Goal: Information Seeking & Learning: Understand process/instructions

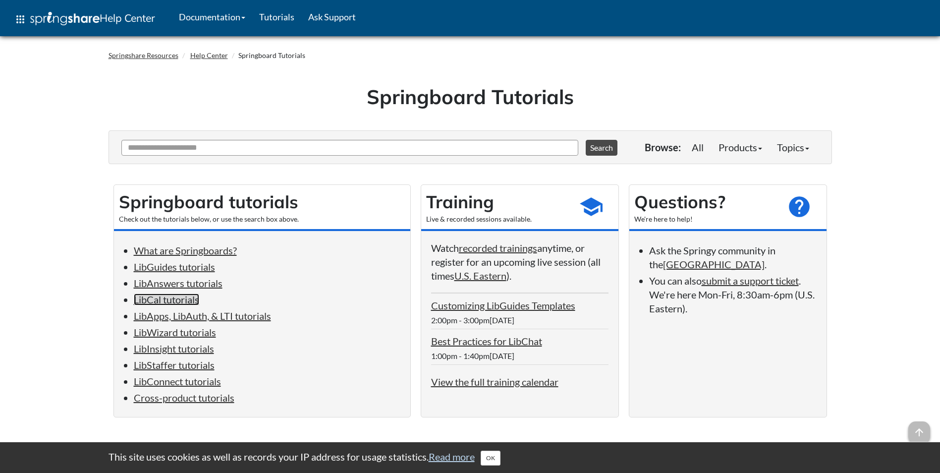
click at [174, 299] on link "LibCal tutorials" at bounding box center [166, 299] width 65 height 12
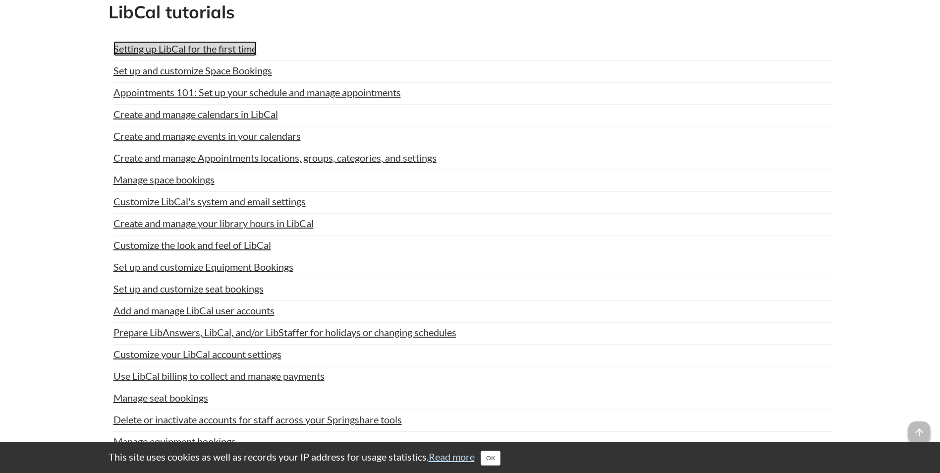
click at [164, 46] on link "Setting up LibCal for the first time" at bounding box center [184, 48] width 143 height 15
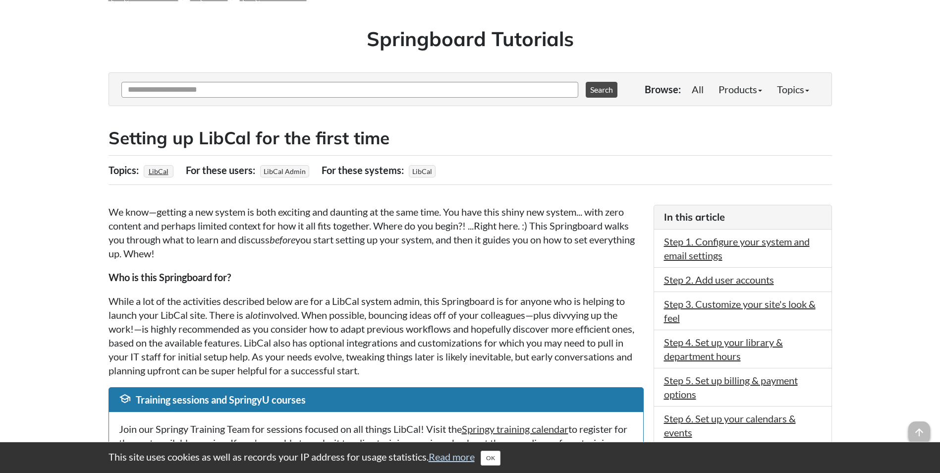
scroll to position [50, 0]
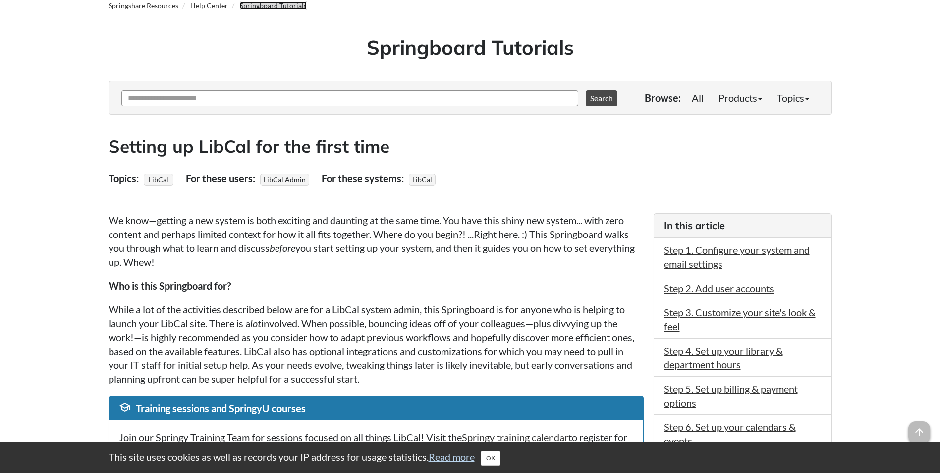
click at [247, 8] on link "Springboard Tutorials" at bounding box center [273, 5] width 67 height 8
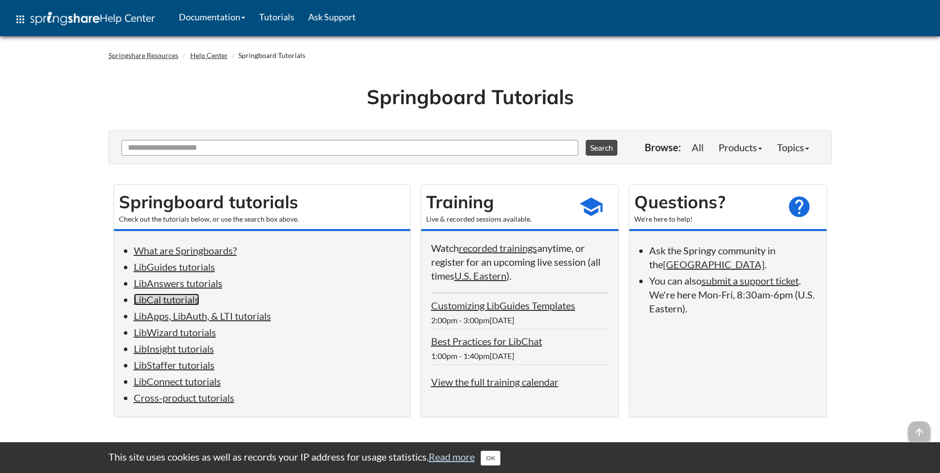
click at [171, 296] on link "LibCal tutorials" at bounding box center [166, 299] width 65 height 12
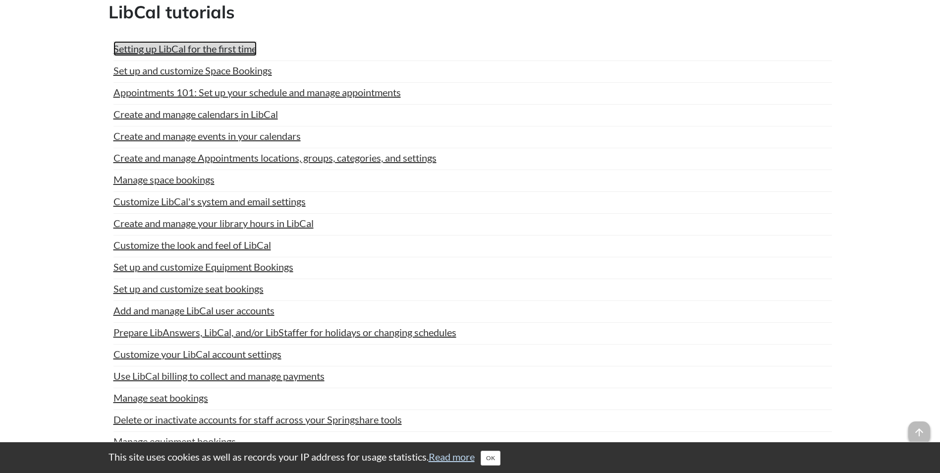
click at [173, 44] on link "Setting up LibCal for the first time" at bounding box center [184, 48] width 143 height 15
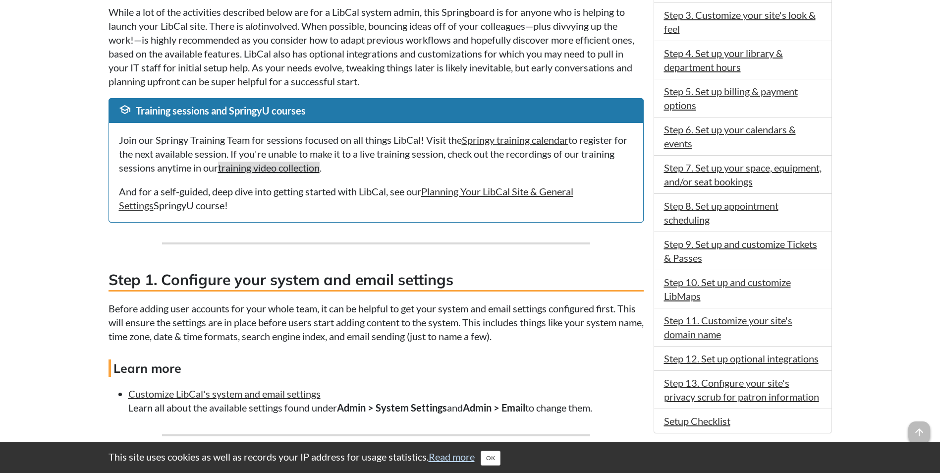
scroll to position [149, 0]
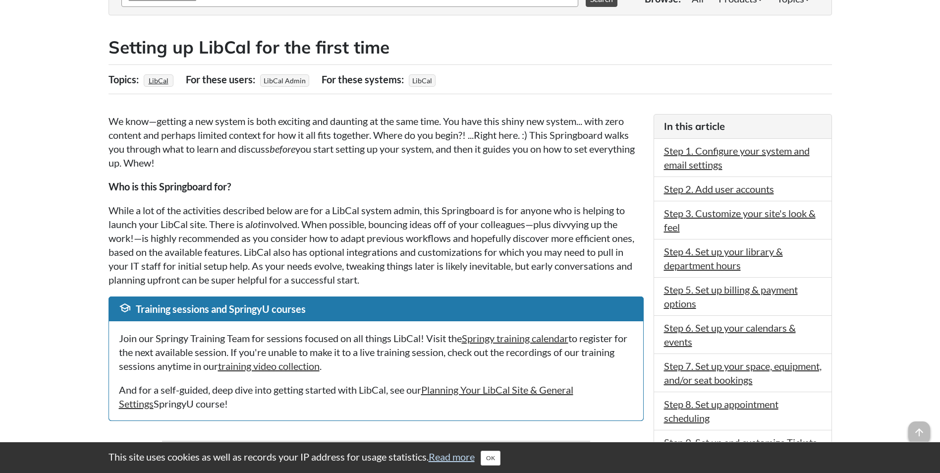
click at [295, 188] on p "Who is this Springboard for?" at bounding box center [376, 186] width 535 height 14
